Goal: Task Accomplishment & Management: Manage account settings

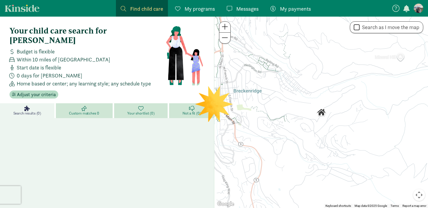
click at [199, 11] on span "My programs" at bounding box center [200, 9] width 30 height 8
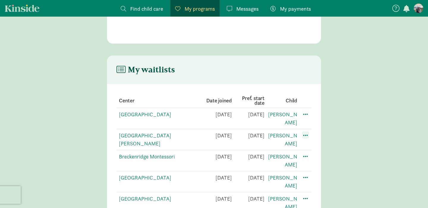
scroll to position [74, 0]
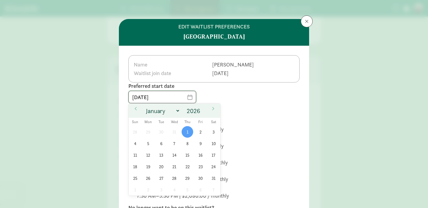
click at [186, 97] on input "[DATE]" at bounding box center [162, 97] width 67 height 12
click at [196, 111] on input "2026" at bounding box center [194, 111] width 19 height 8
click at [205, 109] on span at bounding box center [203, 109] width 4 height 5
click at [205, 113] on span at bounding box center [203, 113] width 4 height 5
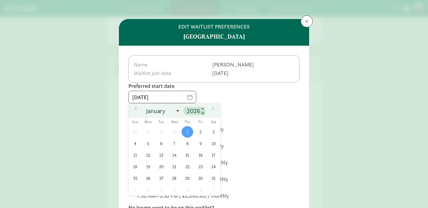
type input "2025"
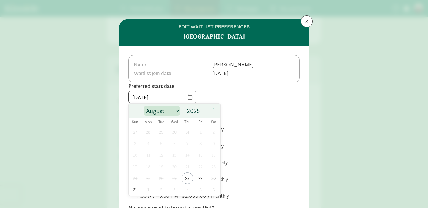
select select "11"
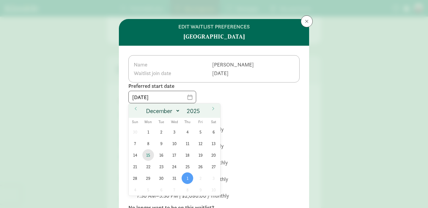
click at [149, 157] on span "15" at bounding box center [148, 155] width 12 height 12
type input "[DATE]"
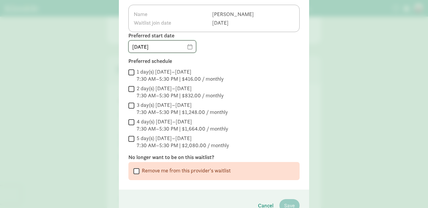
scroll to position [51, 0]
click at [131, 71] on input "1 day(s) [DATE]–[DATE] 7:30 AM–5:30 PM | $416.00 / monthly" at bounding box center [131, 72] width 6 height 8
checkbox input "true"
click at [130, 86] on input "2 day(s) [DATE]–[DATE] 7:30 AM–5:30 PM | $832.00 / monthly" at bounding box center [131, 89] width 6 height 8
checkbox input "true"
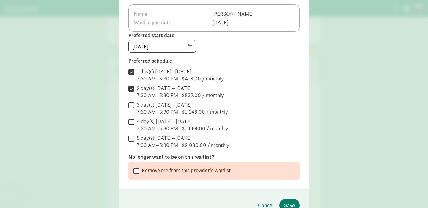
click at [130, 104] on input "3 day(s) [DATE]–[DATE] 7:30 AM–5:30 PM | $1,248.00 / monthly" at bounding box center [131, 105] width 6 height 8
checkbox input "true"
click at [132, 124] on input "4 day(s) [DATE]–[DATE] 7:30 AM–5:30 PM | $1,664.00 / monthly" at bounding box center [131, 122] width 6 height 8
checkbox input "true"
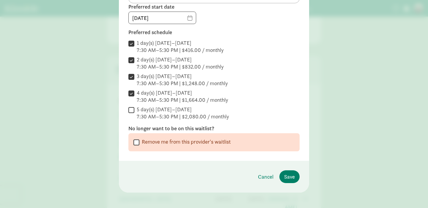
scroll to position [81, 0]
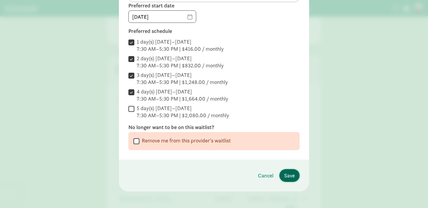
click at [286, 177] on span "Save" at bounding box center [289, 176] width 11 height 8
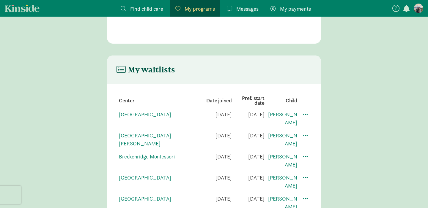
scroll to position [74, 0]
click at [304, 195] on span at bounding box center [305, 198] width 7 height 7
click at [307, 206] on div "Edit preferences" at bounding box center [326, 212] width 53 height 13
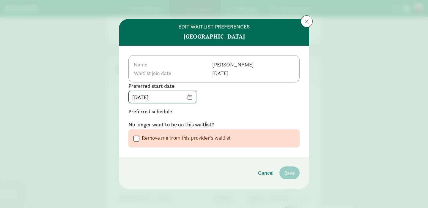
click at [187, 101] on input "[DATE]" at bounding box center [162, 97] width 67 height 12
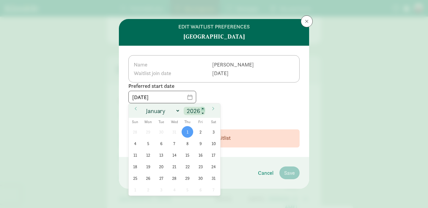
click at [203, 110] on span at bounding box center [203, 109] width 4 height 5
click at [203, 114] on span at bounding box center [203, 113] width 4 height 5
type input "2025"
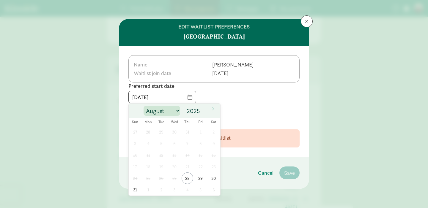
select select "11"
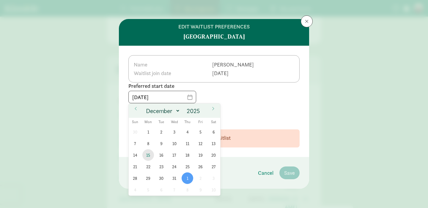
click at [149, 157] on span "15" at bounding box center [148, 155] width 12 height 12
type input "[DATE]"
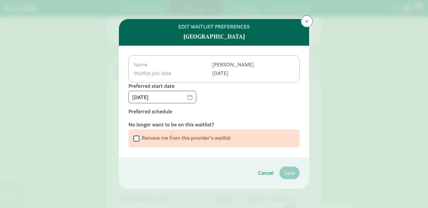
click at [232, 114] on label "Preferred schedule" at bounding box center [213, 111] width 171 height 7
click at [230, 103] on div "[DATE]" at bounding box center [213, 97] width 171 height 12
click at [236, 70] on div "Name [PERSON_NAME] join date [DATE]" at bounding box center [213, 68] width 171 height 27
click at [206, 100] on div "[DATE]" at bounding box center [213, 97] width 171 height 12
click at [155, 114] on label "Preferred schedule" at bounding box center [213, 111] width 171 height 7
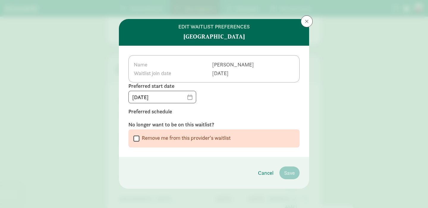
click at [157, 115] on label "Preferred schedule" at bounding box center [213, 111] width 171 height 7
click at [302, 24] on button at bounding box center [307, 21] width 12 height 12
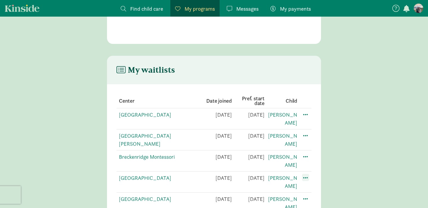
click at [307, 174] on span at bounding box center [305, 177] width 7 height 7
click at [317, 185] on div "Edit preferences" at bounding box center [326, 191] width 53 height 13
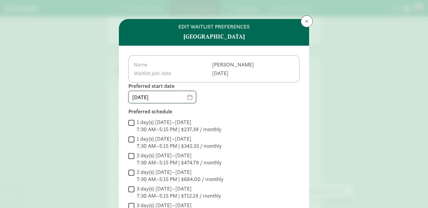
click at [187, 98] on input "[DATE]" at bounding box center [162, 97] width 67 height 12
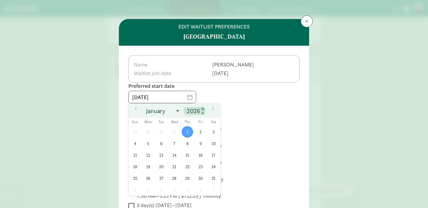
click at [205, 111] on span at bounding box center [203, 109] width 4 height 5
click at [205, 113] on span at bounding box center [203, 113] width 4 height 5
type input "2025"
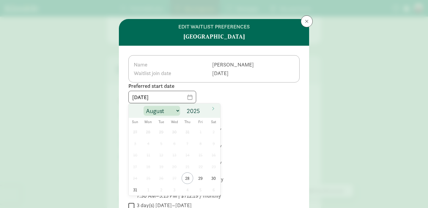
select select "11"
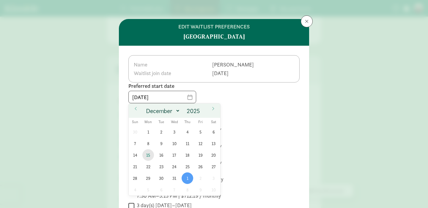
click at [150, 157] on span "15" at bounding box center [148, 155] width 12 height 12
type input "[DATE]"
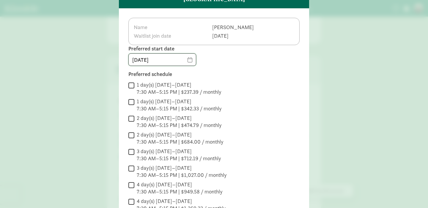
scroll to position [45, 0]
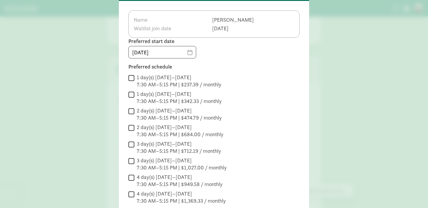
click at [133, 80] on input "1 day(s) [DATE]–[DATE] 7:30 AM–5:15 PM | $237.39 / monthly" at bounding box center [131, 78] width 6 height 8
checkbox input "true"
click at [132, 94] on input "1 day(s) [DATE]–[DATE] 7:30 AM–5:15 PM | $342.33 / monthly" at bounding box center [131, 95] width 6 height 8
checkbox input "true"
click at [133, 111] on input "2 day(s) [DATE]–[DATE] 7:30 AM–5:15 PM | $474.79 / monthly" at bounding box center [131, 111] width 6 height 8
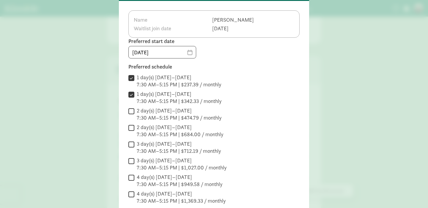
checkbox input "true"
click at [133, 130] on input "2 day(s) [DATE]–[DATE] 7:30 AM–5:15 PM | $684.00 / monthly" at bounding box center [131, 128] width 6 height 8
checkbox input "true"
click at [133, 146] on input "3 day(s) [DATE]–[DATE] 7:30 AM–5:15 PM | $712.19 / monthly" at bounding box center [131, 145] width 6 height 8
checkbox input "true"
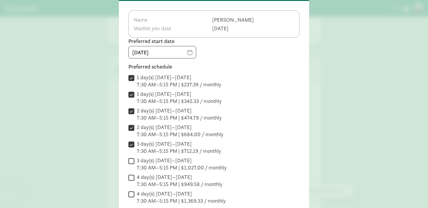
click at [133, 161] on input "3 day(s) [DATE]–[DATE] 7:30 AM–5:15 PM | $1,027.00 / monthly" at bounding box center [131, 161] width 6 height 8
checkbox input "true"
click at [132, 178] on input "4 day(s) [DATE]–[DATE] 7:30 AM–5:15 PM | $949.58 / monthly" at bounding box center [131, 178] width 6 height 8
checkbox input "true"
click at [131, 195] on input "4 day(s) [DATE]–[DATE] 7:30 AM–5:15 PM | $1,369.33 / monthly" at bounding box center [131, 194] width 6 height 8
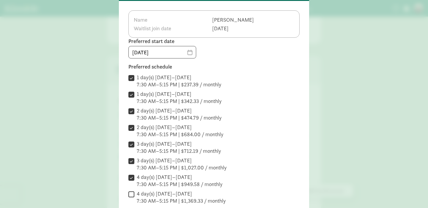
checkbox input "true"
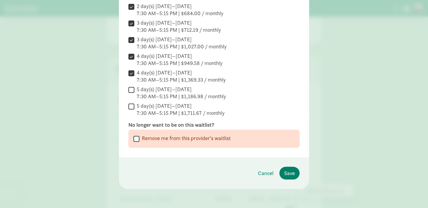
scroll to position [166, 0]
click at [291, 172] on span "Save" at bounding box center [289, 173] width 11 height 8
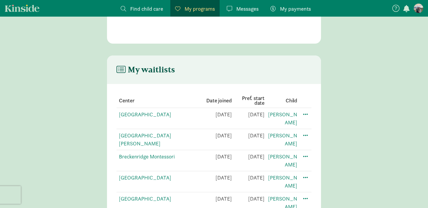
scroll to position [74, 0]
click at [307, 116] on span at bounding box center [305, 114] width 7 height 7
click at [311, 129] on div "Edit preferences" at bounding box center [326, 127] width 53 height 13
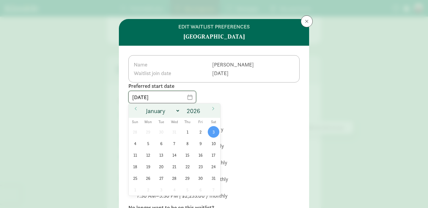
click at [187, 99] on input "[DATE]" at bounding box center [162, 97] width 67 height 12
click at [204, 113] on span at bounding box center [203, 113] width 4 height 5
type input "2025"
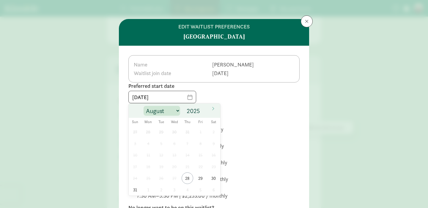
select select "11"
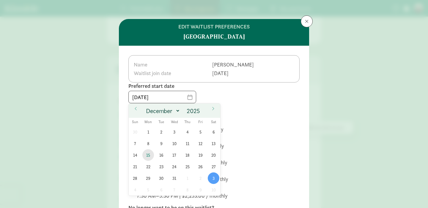
click at [149, 155] on span "15" at bounding box center [148, 155] width 12 height 12
type input "[DATE]"
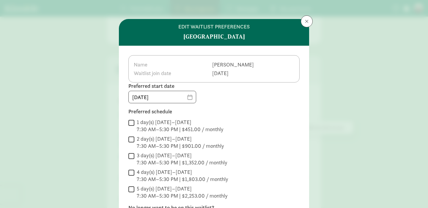
click at [134, 122] on input "1 day(s) [DATE]–[DATE] 7:30 AM–5:30 PM | $451.00 / monthly" at bounding box center [131, 123] width 6 height 8
checkbox input "true"
click at [132, 137] on input "2 day(s) [DATE]–[DATE] 7:30 AM–5:30 PM | $901.00 / monthly" at bounding box center [131, 139] width 6 height 8
checkbox input "true"
click at [132, 155] on input "3 day(s) [DATE]–[DATE] 7:30 AM–5:30 PM | $1,352.00 / monthly" at bounding box center [131, 156] width 6 height 8
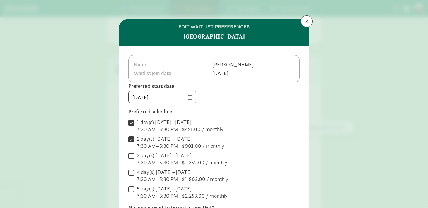
checkbox input "true"
click at [133, 175] on input "4 day(s) [DATE]–[DATE] 7:30 AM–5:30 PM | $1,803.00 / monthly" at bounding box center [131, 173] width 6 height 8
checkbox input "true"
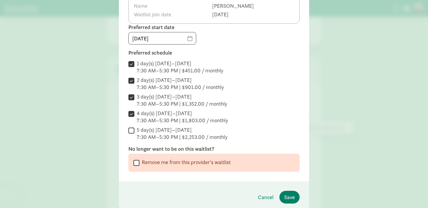
scroll to position [62, 0]
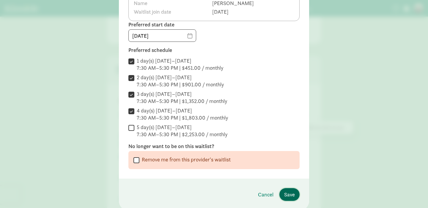
click at [292, 196] on span "Save" at bounding box center [289, 195] width 11 height 8
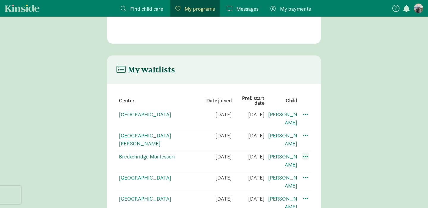
scroll to position [74, 0]
click at [306, 195] on span at bounding box center [305, 198] width 7 height 7
click at [308, 206] on div "Edit preferences" at bounding box center [326, 212] width 53 height 13
click at [307, 195] on span at bounding box center [305, 198] width 7 height 7
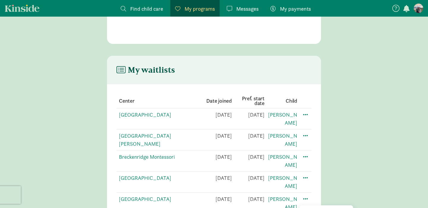
click at [315, 206] on div "Edit preferences" at bounding box center [326, 212] width 53 height 13
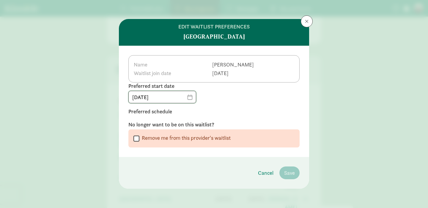
click at [185, 100] on input "[DATE]" at bounding box center [162, 97] width 67 height 12
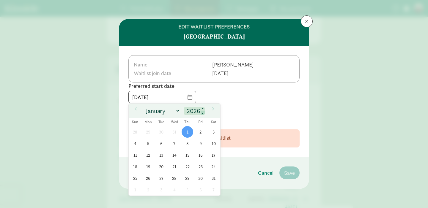
click at [203, 112] on span at bounding box center [203, 113] width 4 height 5
type input "2025"
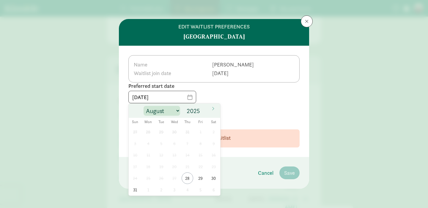
select select "11"
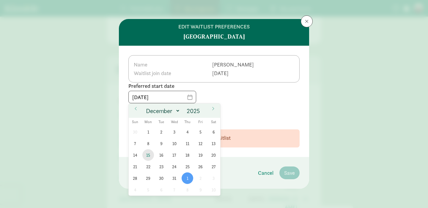
click at [148, 157] on span "15" at bounding box center [148, 155] width 12 height 12
type input "[DATE]"
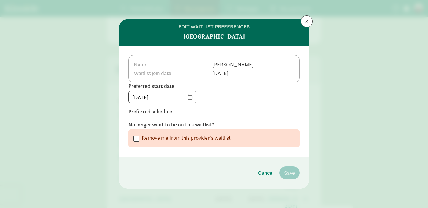
click at [166, 113] on label "Preferred schedule" at bounding box center [213, 111] width 171 height 7
click at [159, 120] on div "Name Edwin Waitlist join date Oct 07, 2024 Preferred start date 12/15/2025 Pref…" at bounding box center [214, 101] width 190 height 111
click at [150, 117] on div "Name Edwin Waitlist join date Oct 07, 2024 Preferred start date 12/15/2025 Pref…" at bounding box center [214, 101] width 190 height 111
click at [220, 96] on div "[DATE]" at bounding box center [213, 97] width 171 height 12
click at [305, 22] on span at bounding box center [307, 21] width 4 height 5
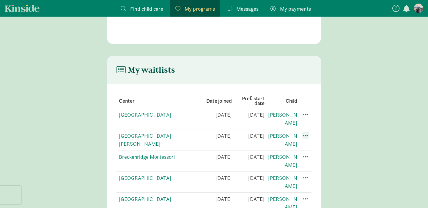
click at [305, 132] on span at bounding box center [305, 135] width 7 height 7
click at [318, 142] on div "Edit preferences" at bounding box center [326, 148] width 53 height 13
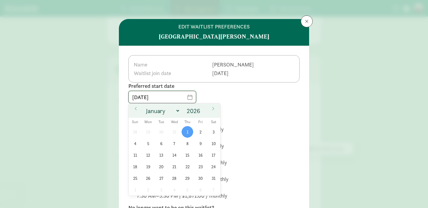
click at [186, 98] on input "[DATE]" at bounding box center [162, 97] width 67 height 12
click at [202, 113] on span at bounding box center [203, 113] width 4 height 5
type input "2025"
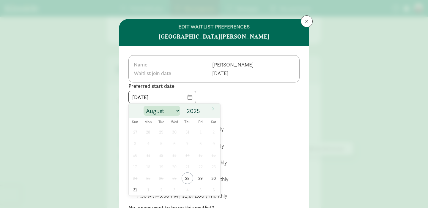
select select "11"
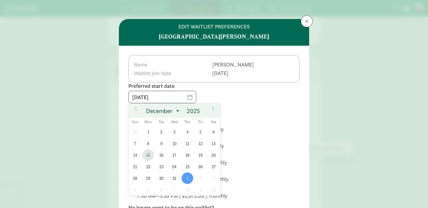
click at [150, 155] on span "15" at bounding box center [148, 155] width 12 height 12
type input "[DATE]"
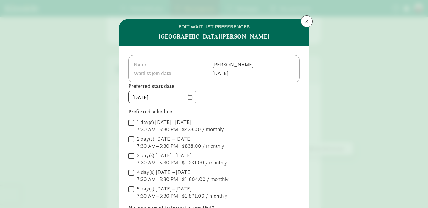
click at [133, 121] on input "1 day(s) Monday–Friday 7:30 AM–5:30 PM | $433.00 / monthly" at bounding box center [131, 123] width 6 height 8
checkbox input "true"
click at [130, 141] on input "2 day(s) Monday–Friday 7:30 AM–5:30 PM | $838.00 / monthly" at bounding box center [131, 139] width 6 height 8
checkbox input "true"
click at [131, 158] on input "3 day(s) Monday–Friday 7:30 AM–5:30 PM | $1,231.00 / monthly" at bounding box center [131, 156] width 6 height 8
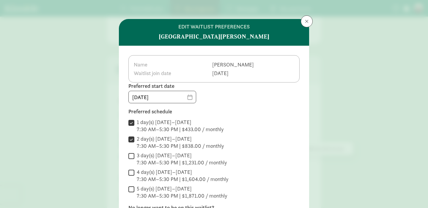
checkbox input "true"
click at [130, 171] on input "4 day(s) Monday–Friday 7:30 AM–5:30 PM | $1,604.00 / monthly" at bounding box center [131, 173] width 6 height 8
checkbox input "true"
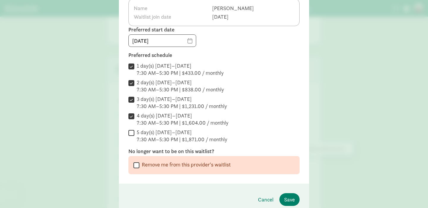
scroll to position [58, 0]
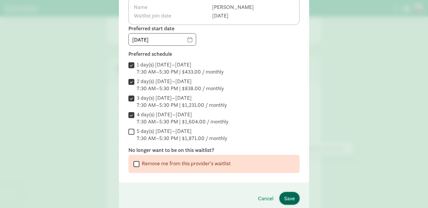
click at [286, 197] on span "Save" at bounding box center [289, 199] width 11 height 8
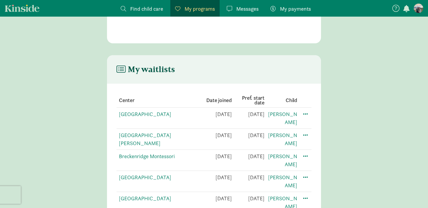
scroll to position [74, 0]
click at [307, 195] on span at bounding box center [305, 198] width 7 height 7
click at [308, 206] on div "Edit preferences" at bounding box center [326, 212] width 53 height 13
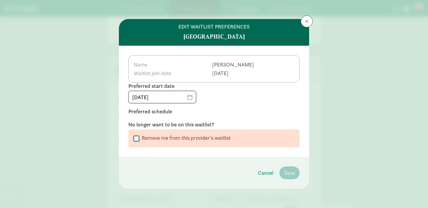
click at [193, 99] on input "[DATE]" at bounding box center [162, 97] width 67 height 12
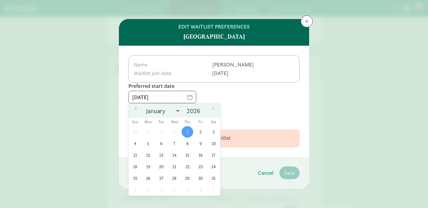
click at [242, 106] on div "Name Edwin Waitlist join date Oct 07, 2024 Preferred start date 01/01/2026 Pref…" at bounding box center [214, 101] width 190 height 111
